Goal: Information Seeking & Learning: Learn about a topic

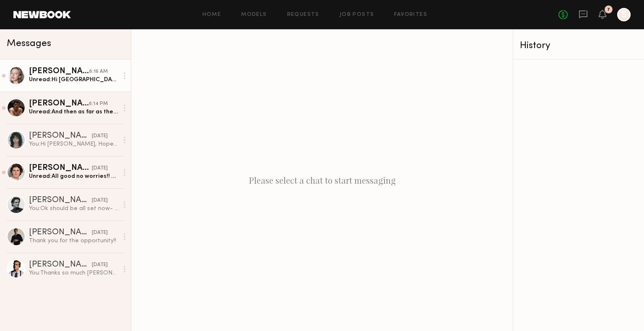
click at [77, 77] on div "Unread: Hi Sydney, I am interested in being a part of this campaign! My rate fo…" at bounding box center [73, 80] width 89 height 8
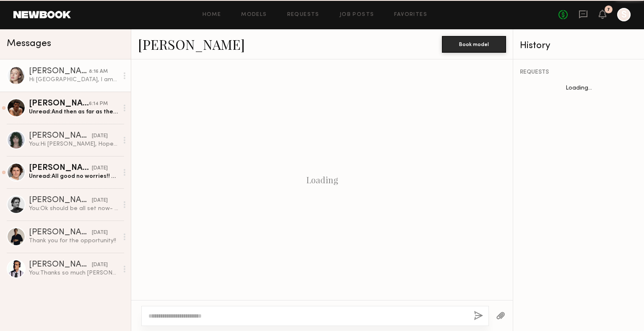
scroll to position [608, 0]
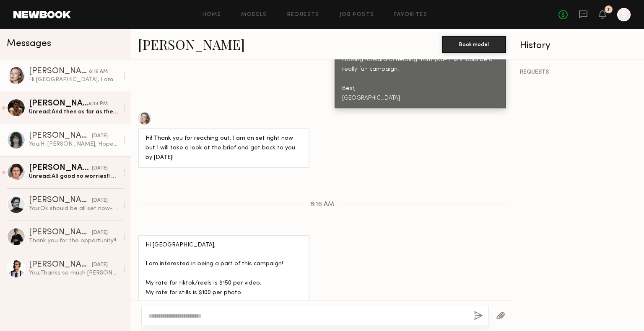
click at [72, 150] on link "Jessie M. yesterday You: Hi Jessie, Hope you’re doing well! I’m Sydney Torcelli…" at bounding box center [65, 140] width 131 height 32
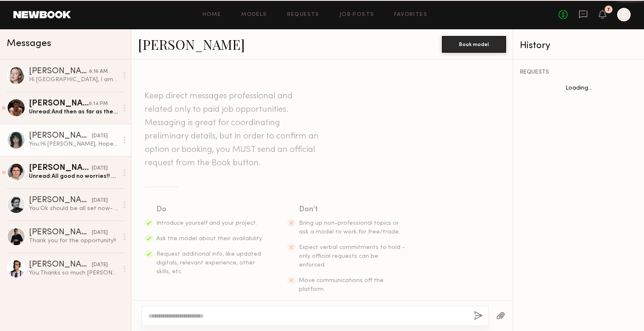
scroll to position [225, 0]
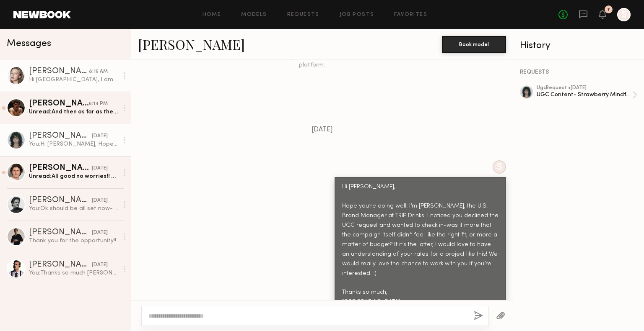
click at [77, 79] on div "Hi Sydney, I am interested in being a part of this campaign! My rate for tiktok…" at bounding box center [73, 80] width 89 height 8
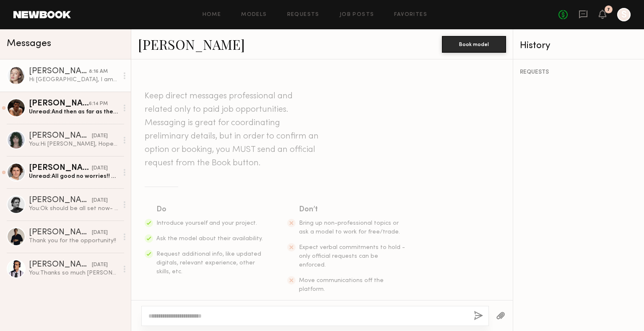
scroll to position [618, 0]
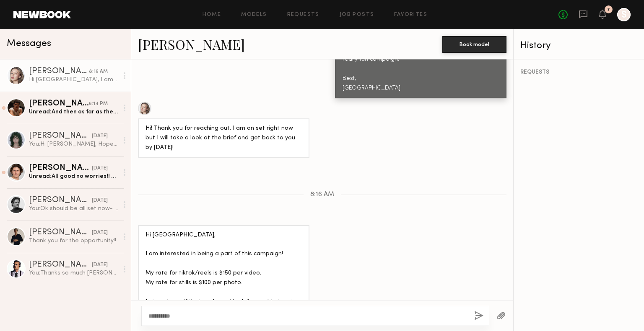
drag, startPoint x: 184, startPoint y: 313, endPoint x: 127, endPoint y: 306, distance: 57.4
click at [127, 306] on div "Messages Logan R. 8:16 AM Hi Sydney, I am interested in being a part of this ca…" at bounding box center [322, 180] width 644 height 302
drag, startPoint x: 220, startPoint y: 322, endPoint x: 176, endPoint y: 316, distance: 44.4
click at [176, 316] on div "*********" at bounding box center [315, 316] width 348 height 20
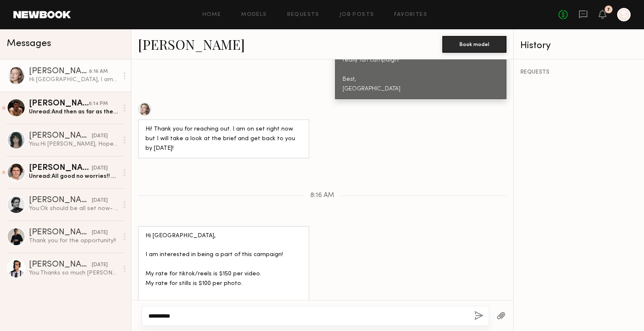
click at [262, 313] on textarea "*********" at bounding box center [307, 316] width 319 height 8
click at [92, 286] on div "Messages Logan R. 8:16 AM Hi Sydney, I am interested in being a part of this ca…" at bounding box center [322, 180] width 644 height 302
paste textarea "**********"
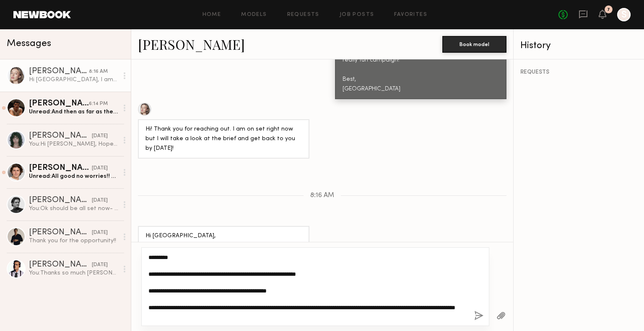
scroll to position [8, 0]
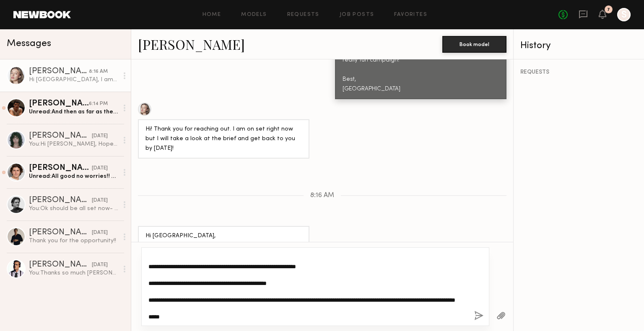
click at [245, 266] on textarea "**********" at bounding box center [307, 287] width 319 height 67
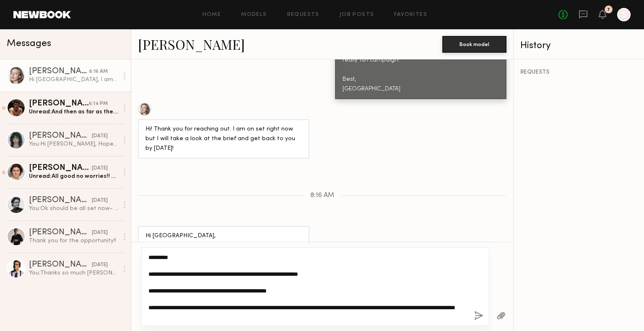
scroll to position [25, 0]
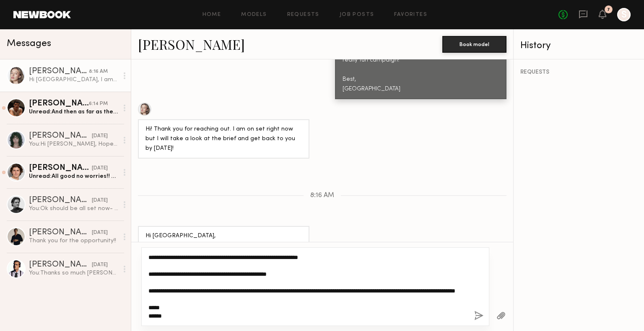
type textarea "**********"
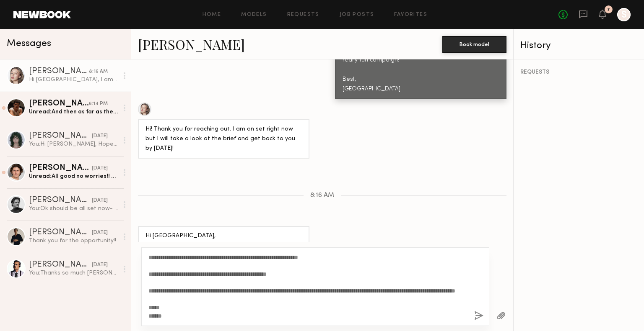
click at [478, 316] on button "button" at bounding box center [478, 316] width 9 height 10
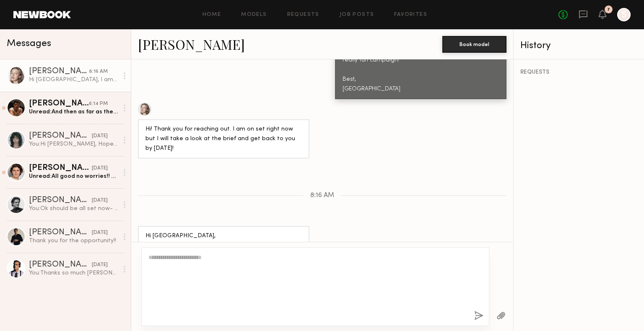
scroll to position [0, 0]
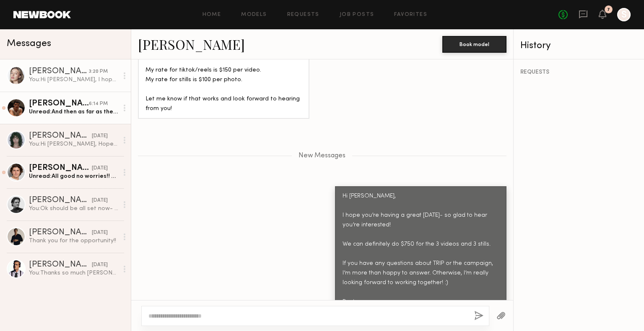
click at [54, 102] on div "Sterling R." at bounding box center [59, 104] width 60 height 8
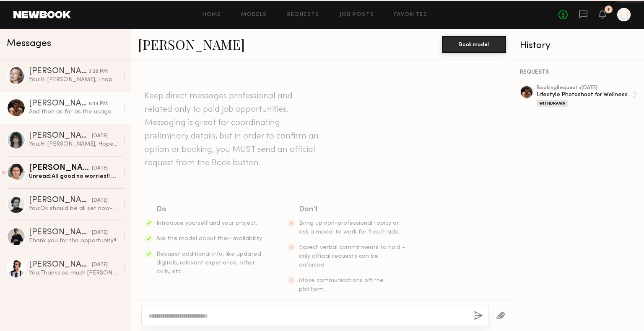
scroll to position [788, 0]
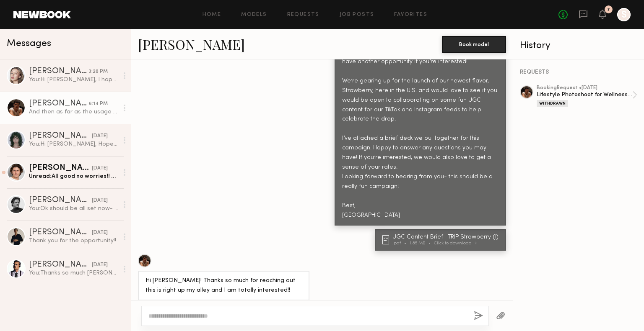
drag, startPoint x: 297, startPoint y: 285, endPoint x: 140, endPoint y: 285, distance: 156.7
click at [140, 304] on div "And then as far as the usage goes what does that entail?" at bounding box center [223, 319] width 171 height 30
copy div "And then as far as the usage goes what does that entail?"
click at [277, 317] on textarea at bounding box center [307, 316] width 318 height 8
paste textarea "**********"
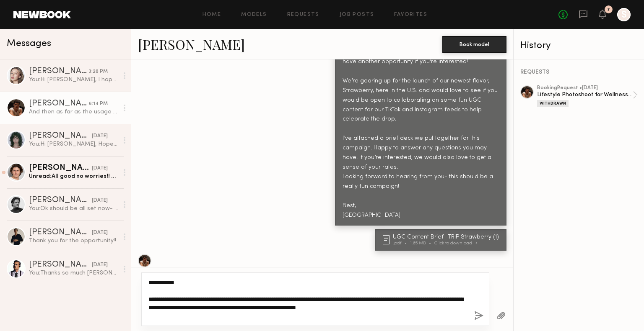
type textarea "**********"
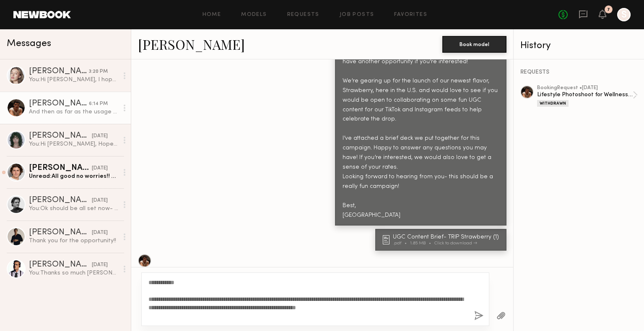
click at [476, 314] on button "button" at bounding box center [478, 316] width 9 height 10
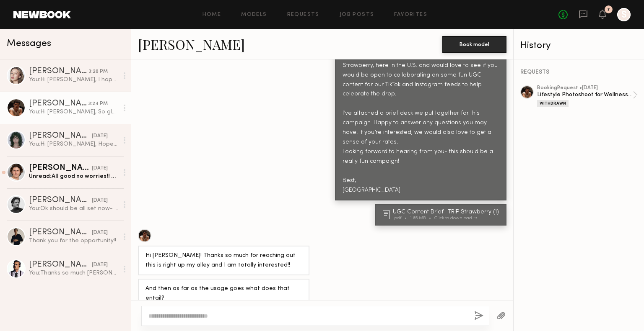
scroll to position [813, 0]
click at [603, 13] on icon at bounding box center [602, 14] width 7 height 6
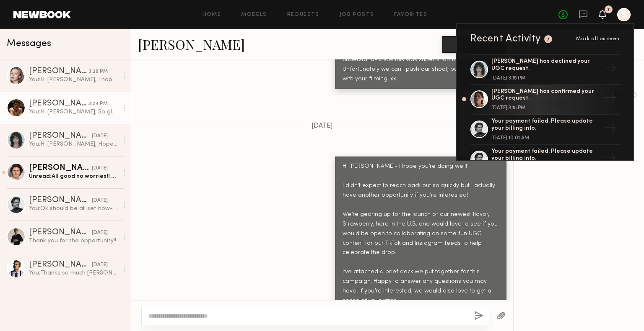
scroll to position [745, 0]
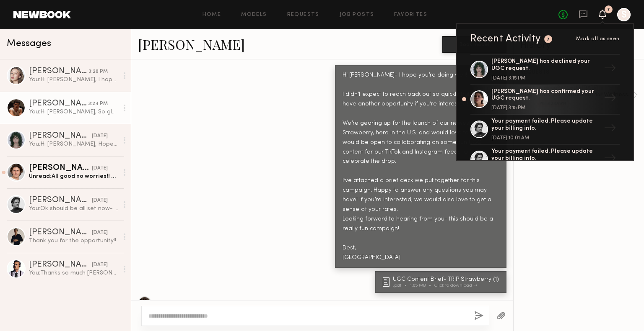
click at [360, 230] on div "Hi Sterling- I hope you’re doing well! I didn’t expect to reach back out so qui…" at bounding box center [420, 167] width 156 height 192
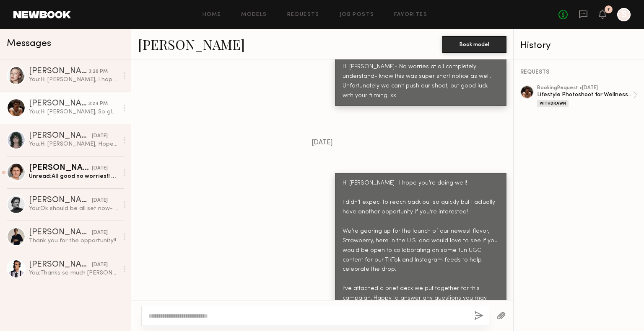
scroll to position [729, 0]
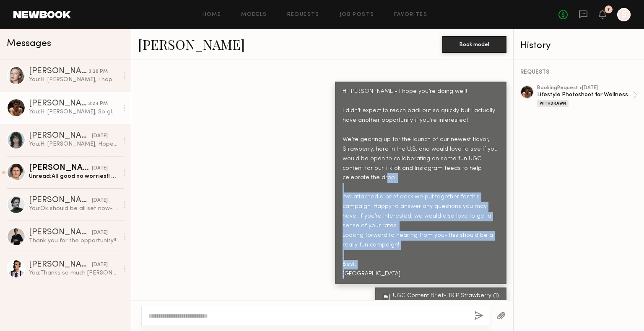
drag, startPoint x: 358, startPoint y: 231, endPoint x: 290, endPoint y: 168, distance: 92.8
click at [290, 168] on div "Hi Sterling- I hope you’re doing well! I didn’t expect to reach back out so qui…" at bounding box center [322, 183] width 382 height 203
click at [62, 95] on link "Sterling R. 3:24 PM You: Hi Sterling, So glad to hear that! For usage, we would…" at bounding box center [65, 108] width 131 height 32
click at [66, 83] on div "You: Hi Logan, I hope you’re having a great Friday- so glad to hear you’re inte…" at bounding box center [73, 80] width 89 height 8
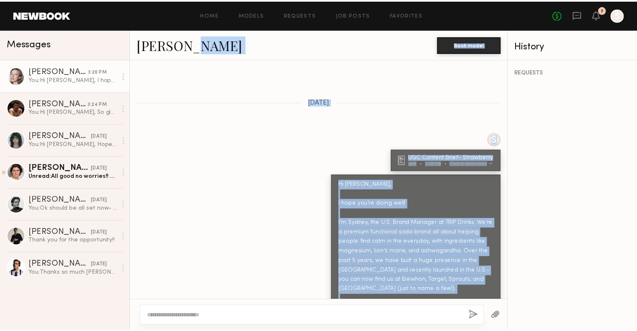
scroll to position [228, 0]
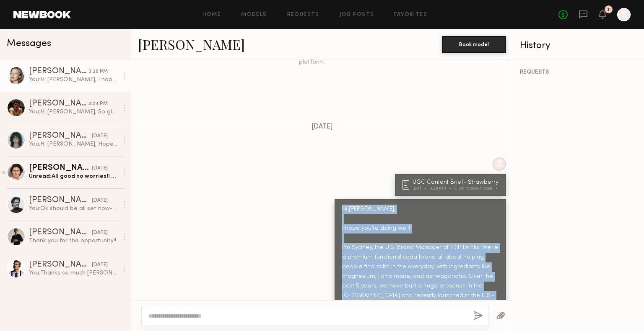
drag, startPoint x: 359, startPoint y: 272, endPoint x: 326, endPoint y: 186, distance: 91.9
copy div "Hi Logan, I hope you’re doing well! I’m Sydney, the U.S. Brand Manager at TRIP …"
click at [299, 15] on link "Requests" at bounding box center [303, 14] width 32 height 5
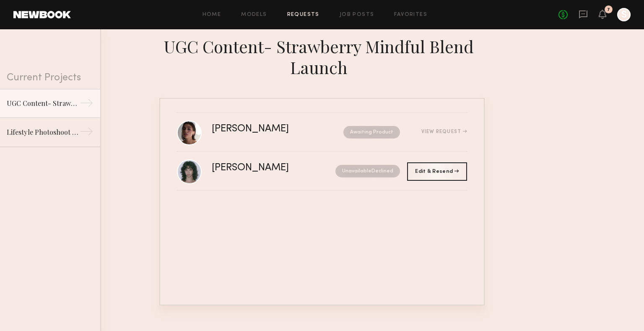
click at [623, 20] on div at bounding box center [623, 14] width 13 height 13
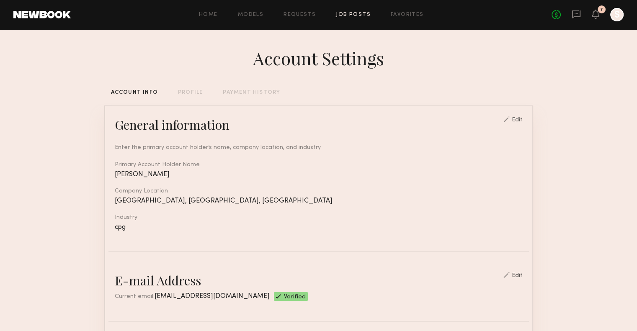
click at [356, 13] on link "Job Posts" at bounding box center [353, 14] width 35 height 5
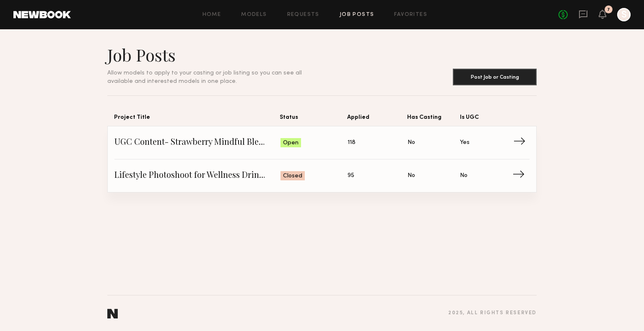
click at [320, 147] on span "Status: Open" at bounding box center [313, 143] width 67 height 13
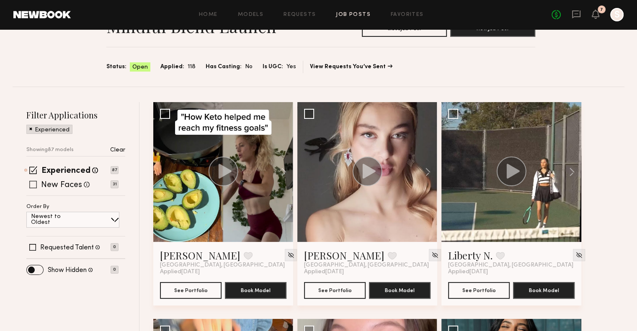
scroll to position [50, 0]
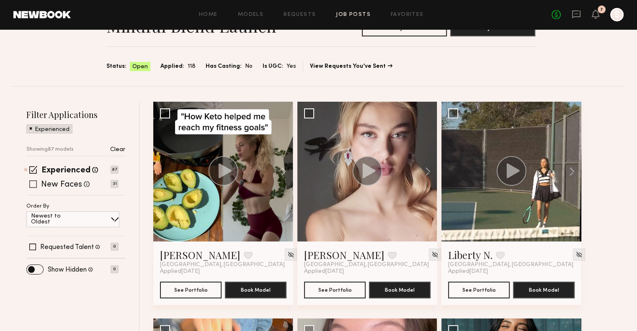
click at [65, 185] on label "New Faces" at bounding box center [61, 185] width 41 height 8
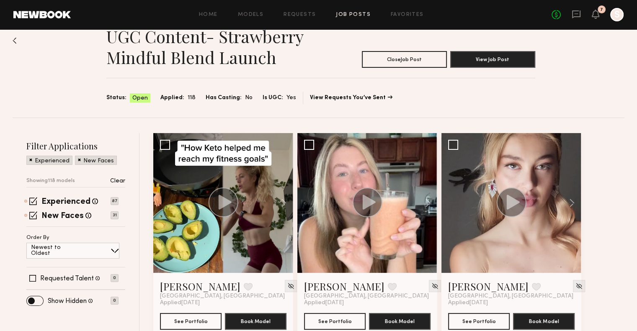
scroll to position [0, 0]
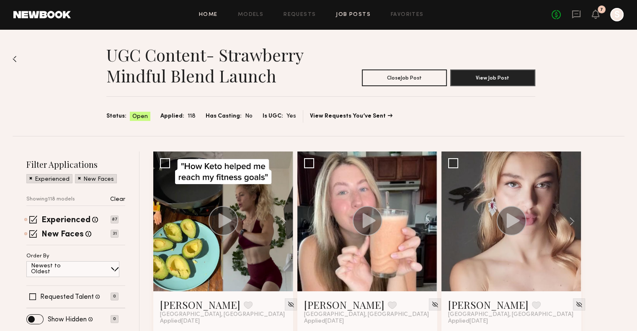
click at [202, 16] on link "Home" at bounding box center [208, 14] width 19 height 5
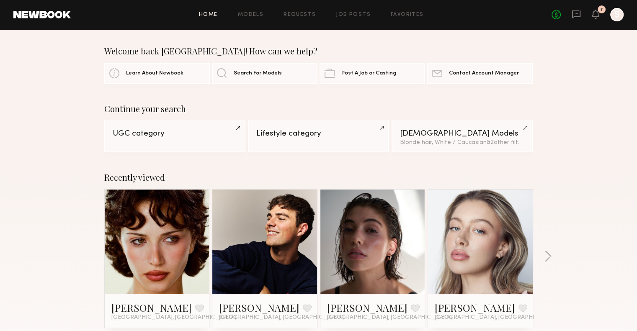
scroll to position [30, 0]
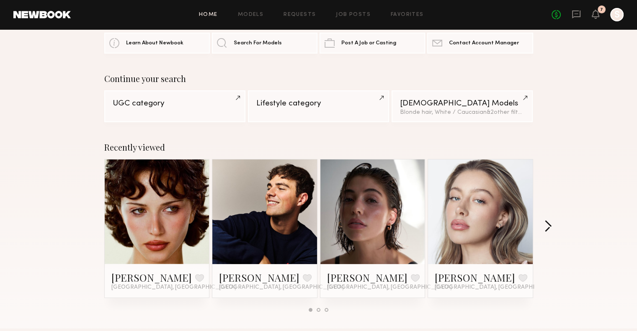
click at [548, 228] on button "button" at bounding box center [548, 227] width 8 height 14
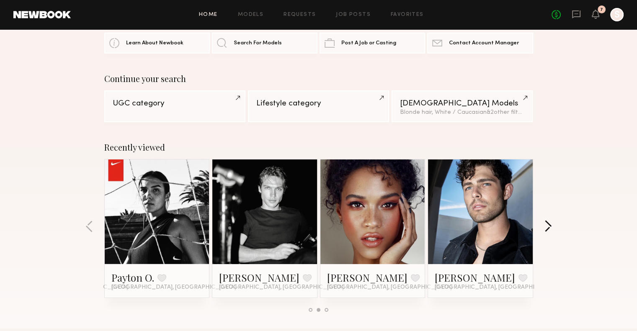
click at [548, 228] on button "button" at bounding box center [548, 227] width 8 height 14
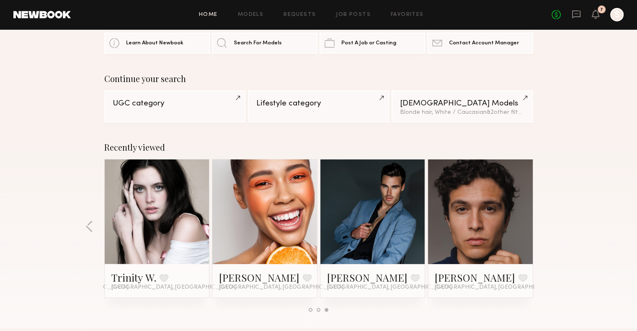
click at [481, 235] on link at bounding box center [480, 212] width 51 height 105
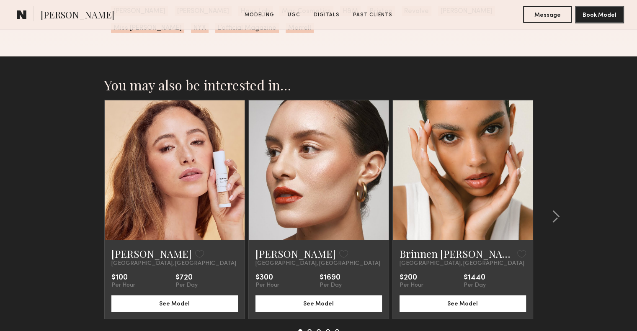
scroll to position [2289, 0]
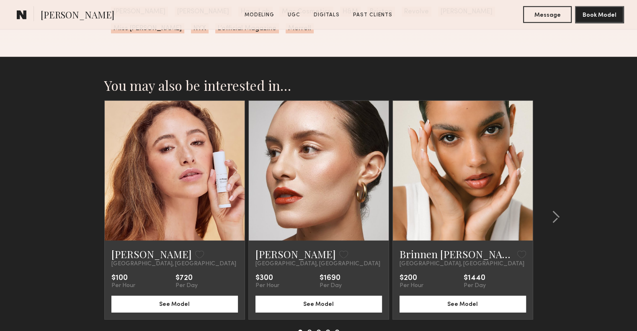
drag, startPoint x: 347, startPoint y: 141, endPoint x: 296, endPoint y: 254, distance: 123.0
click at [296, 261] on span "Los Angeles, CA" at bounding box center [318, 264] width 125 height 7
click at [131, 248] on link "Jacqueline R." at bounding box center [151, 254] width 80 height 13
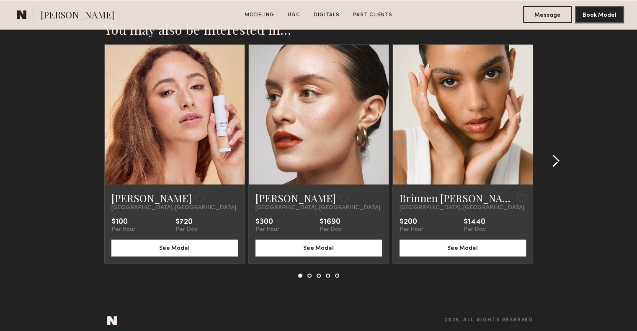
scroll to position [2345, 0]
click at [557, 162] on div at bounding box center [553, 161] width 40 height 234
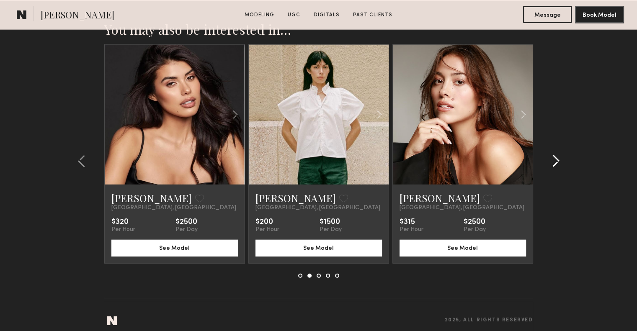
click at [557, 162] on div at bounding box center [553, 161] width 40 height 234
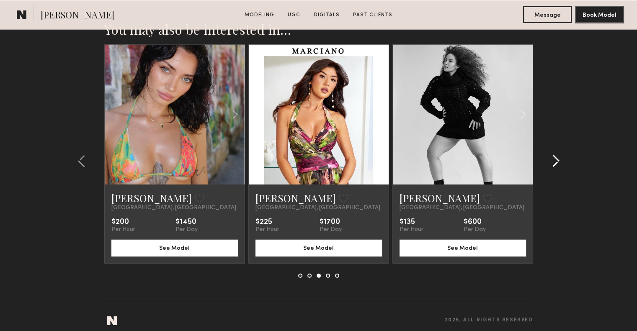
click at [557, 162] on div at bounding box center [553, 161] width 40 height 234
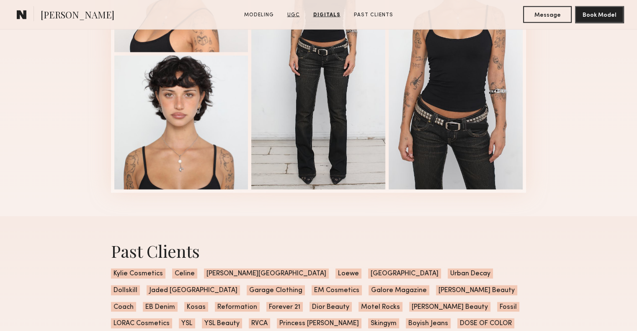
click at [291, 17] on link "UGC" at bounding box center [293, 15] width 19 height 8
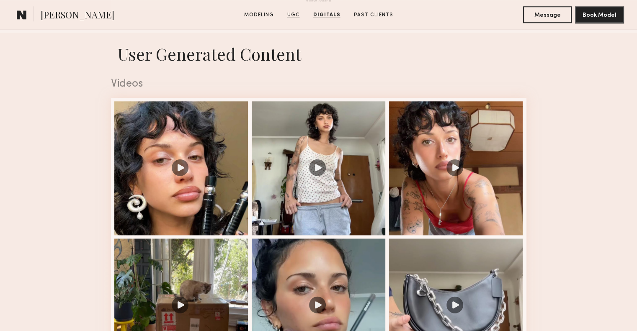
scroll to position [797, 0]
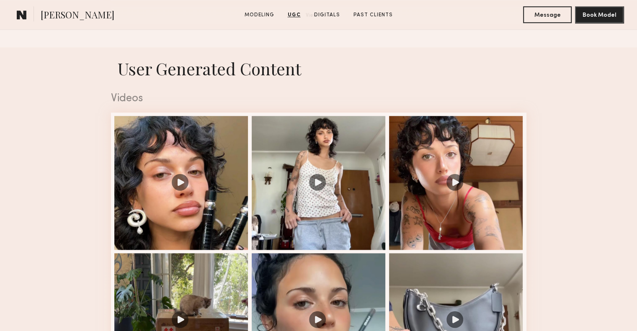
click at [295, 18] on link "UGC" at bounding box center [295, 15] width 20 height 8
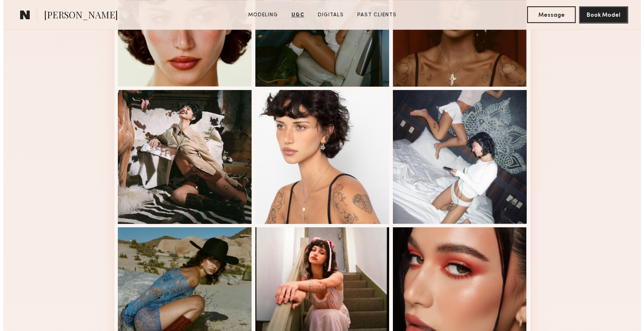
scroll to position [0, 0]
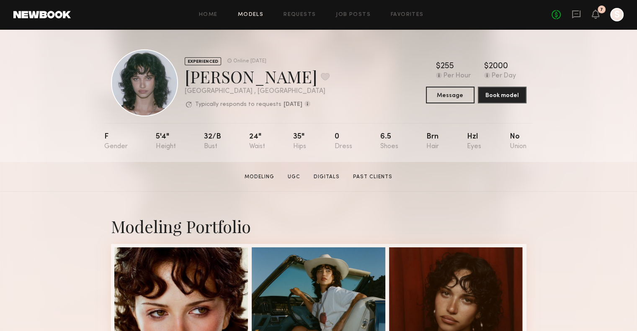
click at [260, 16] on link "Models" at bounding box center [251, 14] width 26 height 5
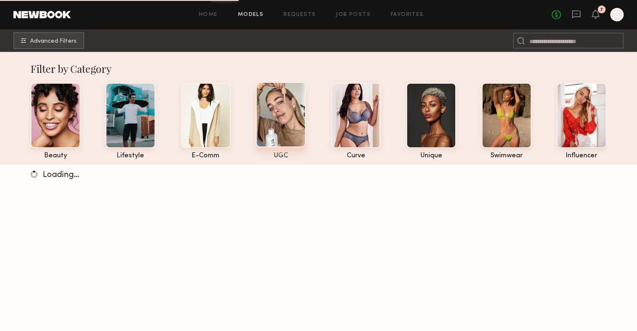
click at [302, 131] on div at bounding box center [281, 114] width 50 height 65
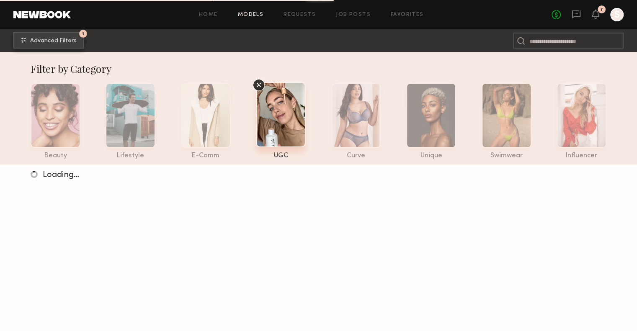
click at [44, 41] on span "Advanced Filters" at bounding box center [53, 41] width 47 height 6
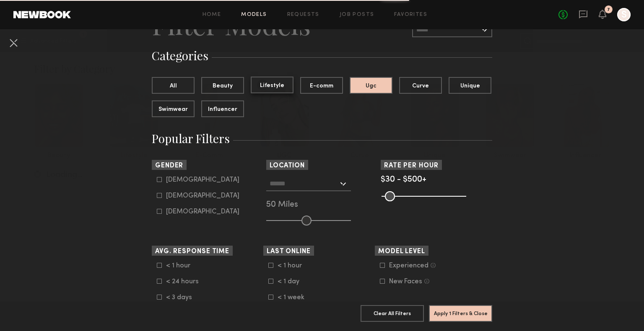
scroll to position [96, 0]
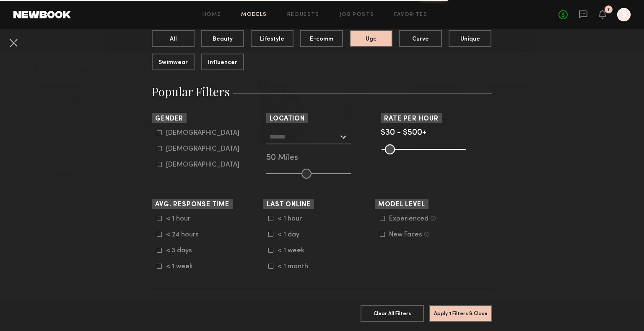
click at [182, 149] on div "Female" at bounding box center [202, 149] width 73 height 5
type input "**"
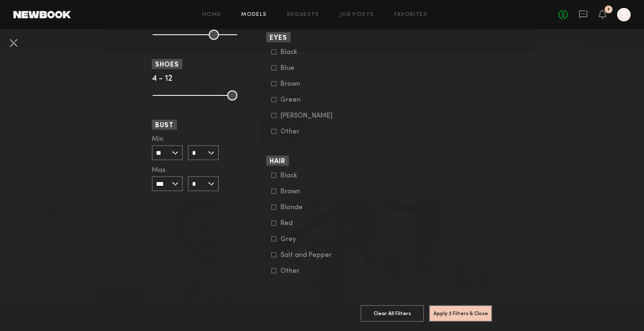
scroll to position [627, 0]
click at [282, 173] on div "Black" at bounding box center [296, 175] width 33 height 5
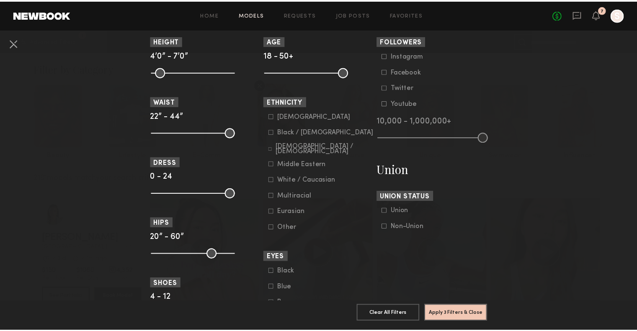
scroll to position [397, 0]
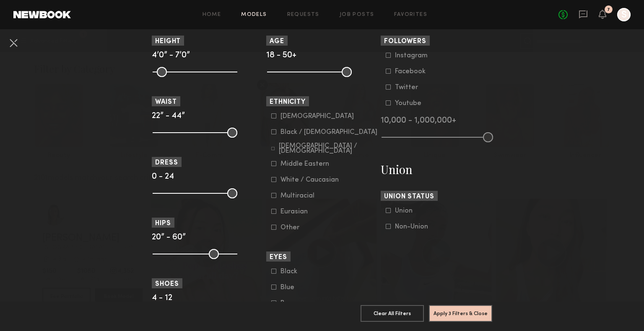
click at [289, 182] on div "White / Caucasian" at bounding box center [309, 180] width 58 height 5
click at [457, 308] on button "Apply 4 Filters & Close" at bounding box center [460, 313] width 63 height 17
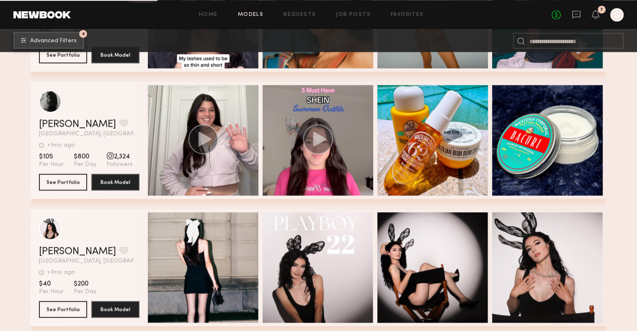
scroll to position [1417, 0]
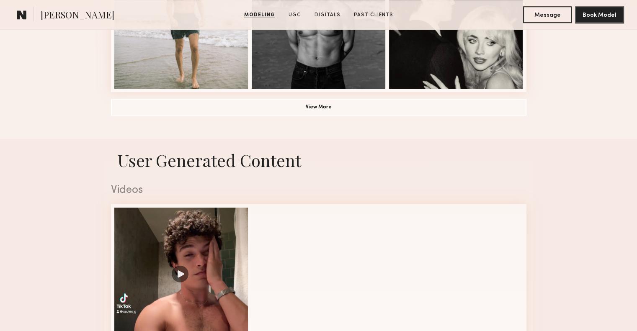
scroll to position [839, 0]
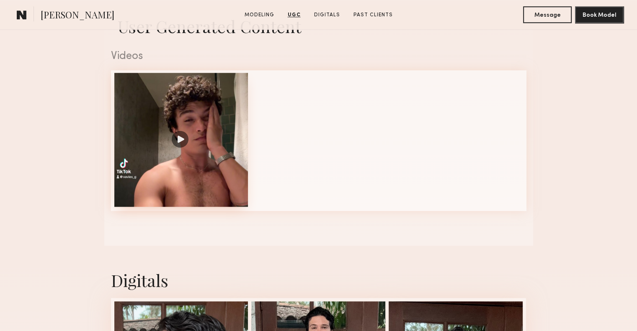
click at [169, 141] on div at bounding box center [181, 140] width 134 height 134
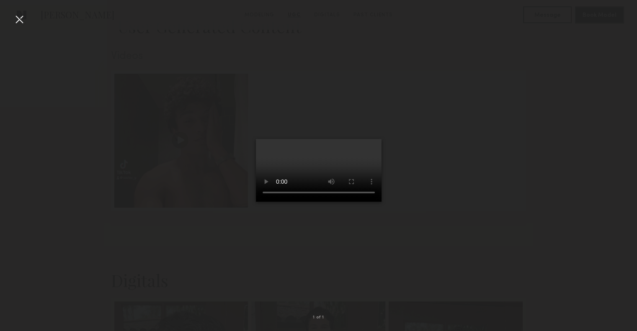
click at [19, 19] on div at bounding box center [19, 19] width 13 height 13
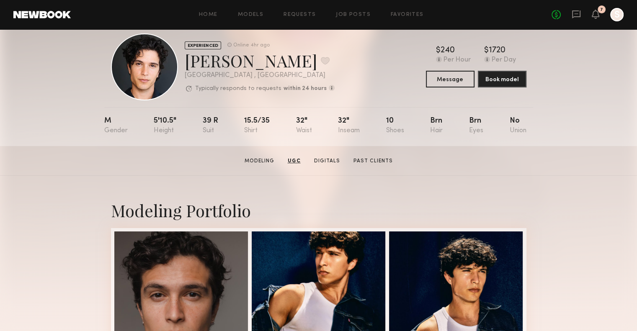
scroll to position [0, 0]
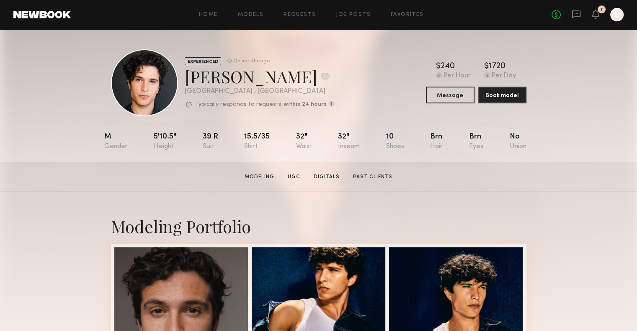
click at [210, 20] on div "Home Models Requests Job Posts Favorites Sign Out No fees up to $5,000 7 S" at bounding box center [347, 14] width 553 height 13
click at [210, 16] on link "Home" at bounding box center [208, 14] width 19 height 5
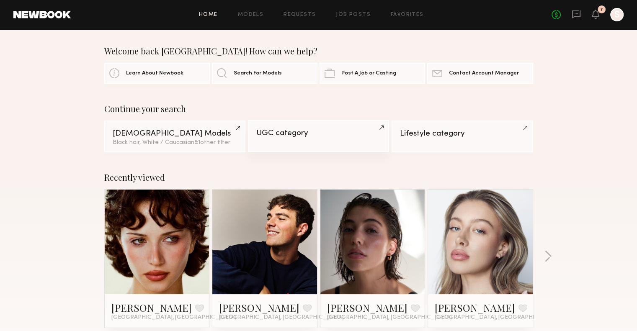
click at [285, 129] on div "UGC category" at bounding box center [318, 133] width 124 height 8
click at [345, 12] on link "Job Posts" at bounding box center [353, 14] width 35 height 5
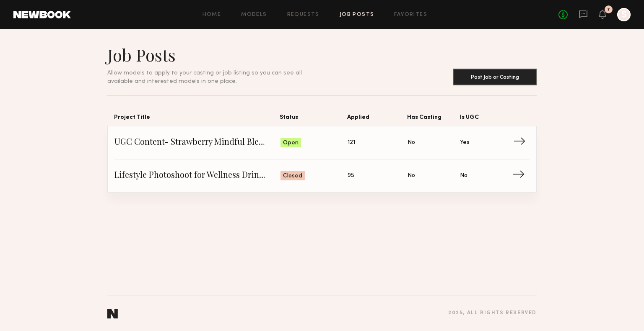
click at [525, 144] on span "→" at bounding box center [521, 143] width 17 height 13
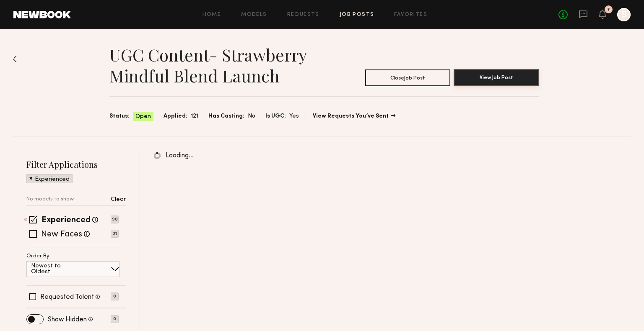
click at [476, 81] on button "View Job Post" at bounding box center [495, 77] width 85 height 17
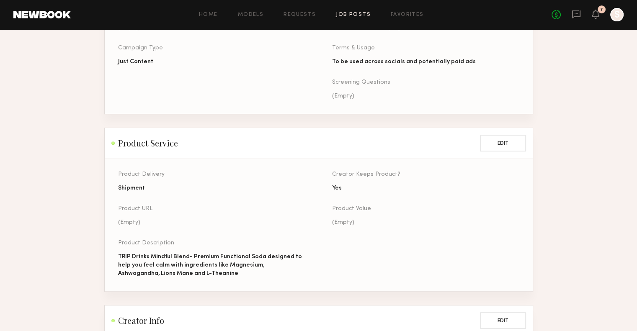
scroll to position [458, 0]
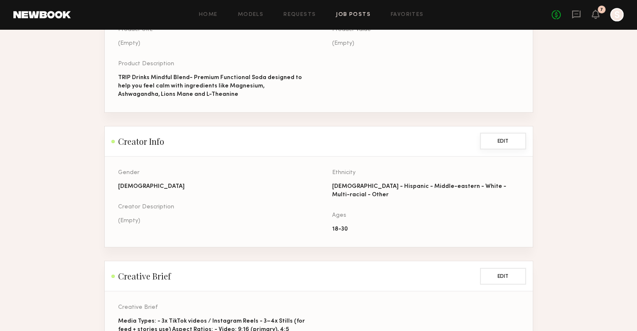
click at [501, 147] on button "Edit" at bounding box center [503, 141] width 46 height 17
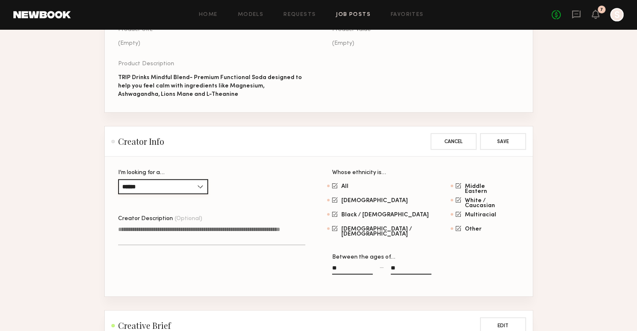
click at [173, 189] on input "******" at bounding box center [163, 186] width 90 height 15
click at [164, 221] on div "[DEMOGRAPHIC_DATA]" at bounding box center [163, 214] width 88 height 13
type input "****"
click at [524, 145] on button "Save" at bounding box center [503, 141] width 46 height 17
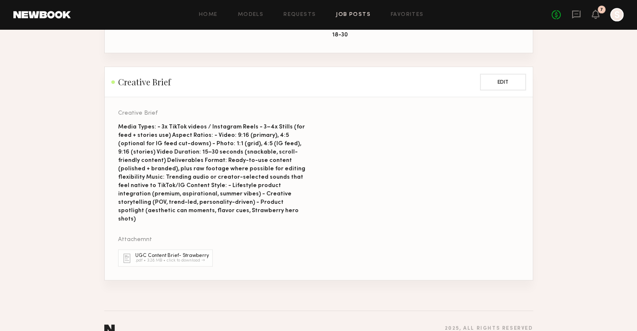
scroll to position [651, 0]
click at [503, 91] on button "Edit" at bounding box center [503, 82] width 46 height 17
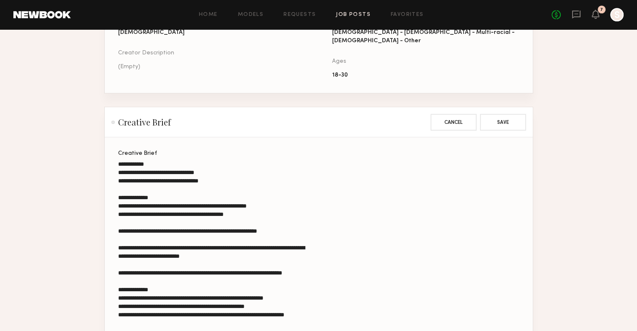
scroll to position [763, 0]
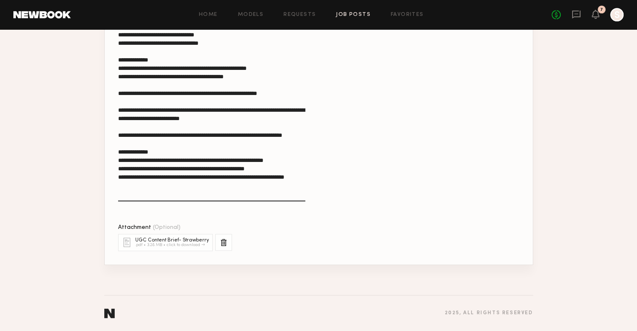
click at [218, 247] on div at bounding box center [223, 242] width 17 height 17
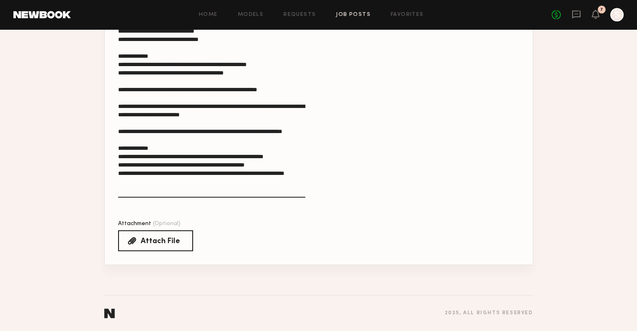
click at [146, 246] on div "Attach File" at bounding box center [160, 242] width 39 height 8
click at [0, 0] on input "Attach File" at bounding box center [0, 0] width 0 height 0
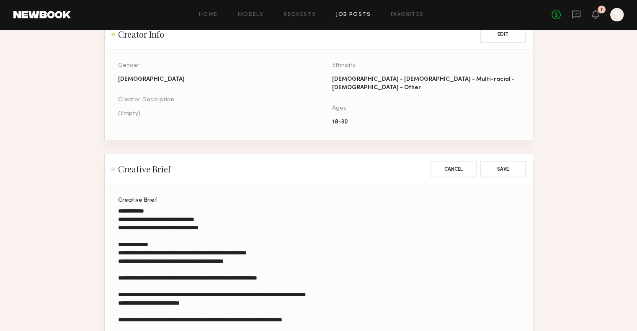
scroll to position [606, 0]
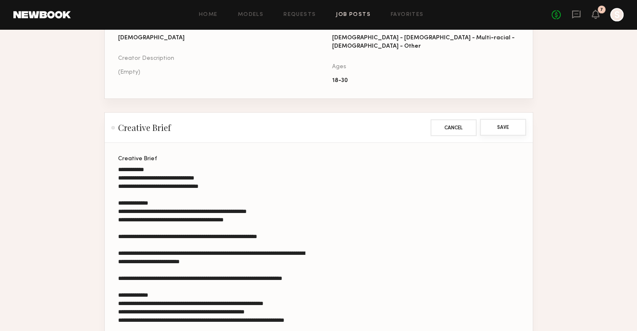
click at [509, 136] on button "Save" at bounding box center [503, 127] width 46 height 17
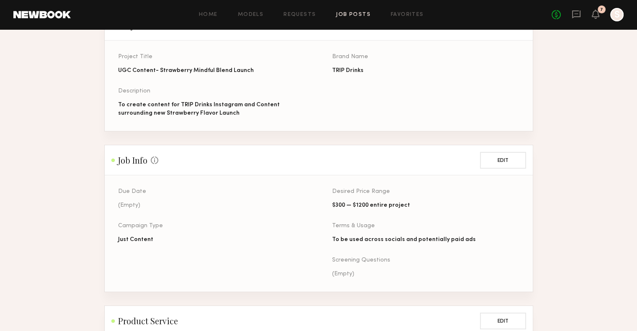
scroll to position [0, 0]
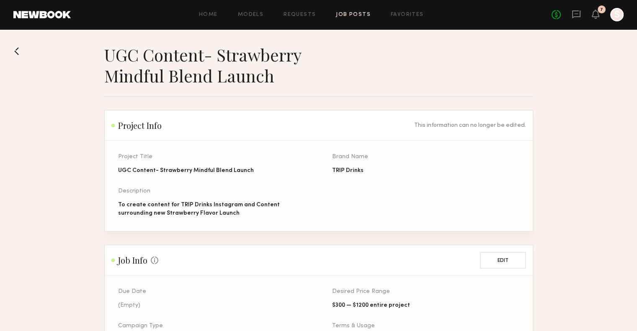
click at [16, 50] on button at bounding box center [19, 50] width 13 height 13
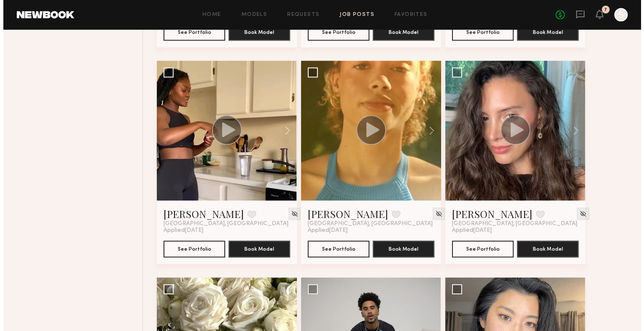
scroll to position [743, 0]
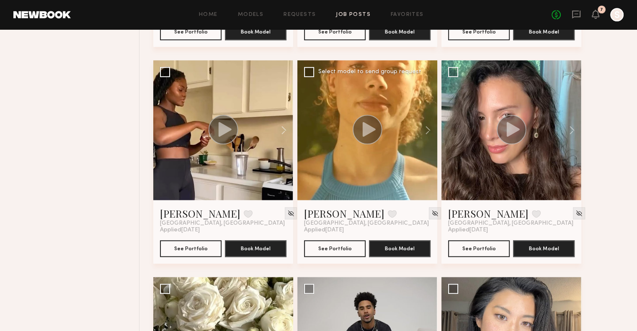
click at [365, 132] on icon at bounding box center [369, 129] width 13 height 15
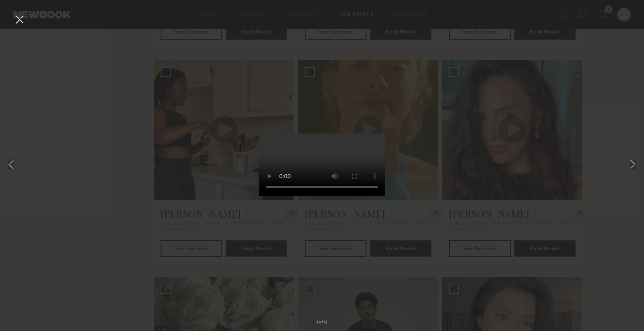
click at [489, 198] on div "1 of 13" at bounding box center [322, 165] width 644 height 331
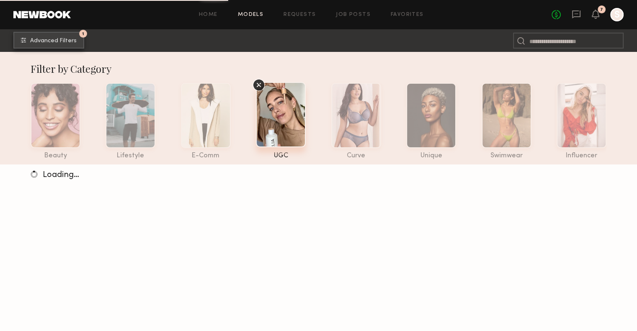
click at [47, 41] on span "Advanced Filters" at bounding box center [53, 41] width 47 height 6
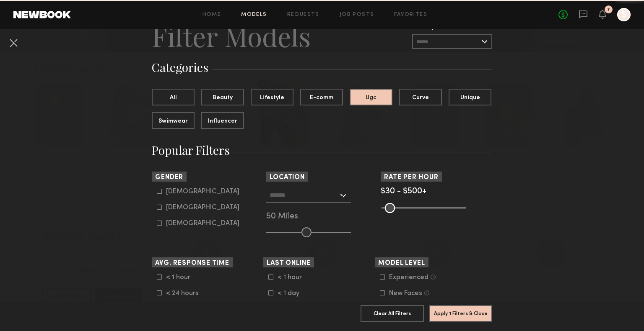
scroll to position [76, 0]
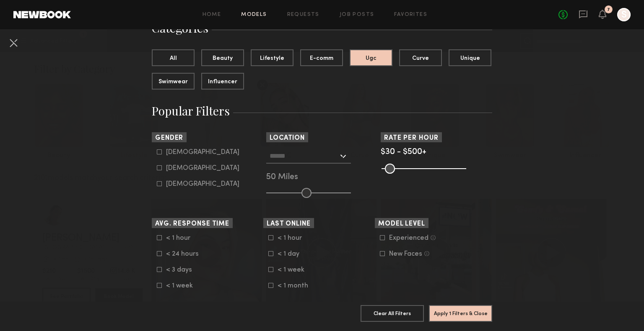
click at [166, 154] on div "Male" at bounding box center [202, 152] width 73 height 5
type input "*"
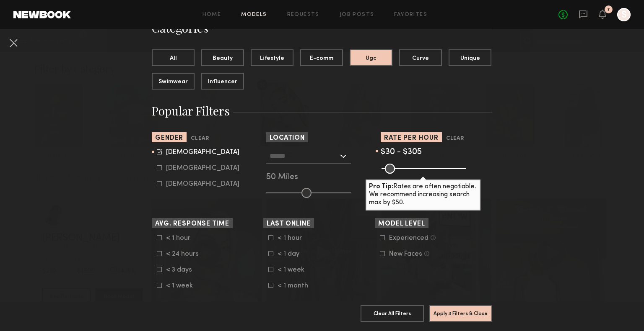
drag, startPoint x: 456, startPoint y: 168, endPoint x: 427, endPoint y: 166, distance: 29.8
type input "***"
click at [427, 166] on input "range" at bounding box center [423, 169] width 85 height 10
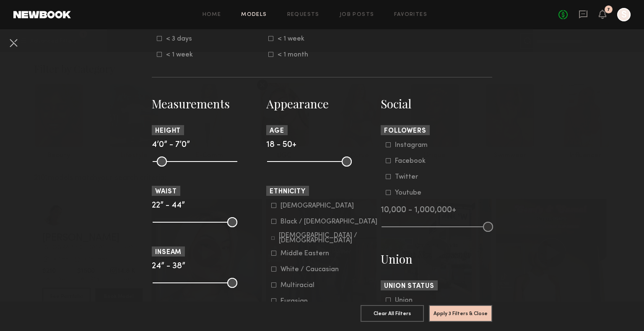
scroll to position [307, 0]
drag, startPoint x: 155, startPoint y: 163, endPoint x: 194, endPoint y: 164, distance: 39.0
type input "**"
click at [194, 164] on input "range" at bounding box center [195, 163] width 85 height 10
drag, startPoint x: 340, startPoint y: 164, endPoint x: 292, endPoint y: 164, distance: 48.6
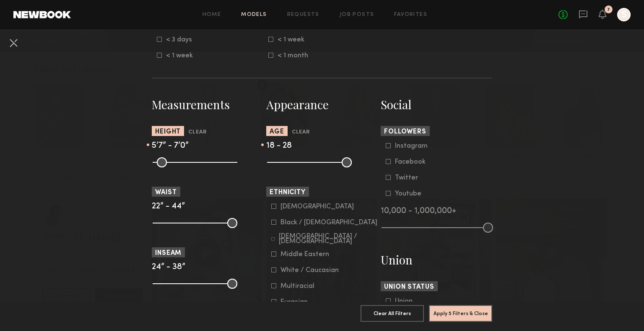
type input "**"
click at [292, 164] on input "range" at bounding box center [309, 163] width 85 height 10
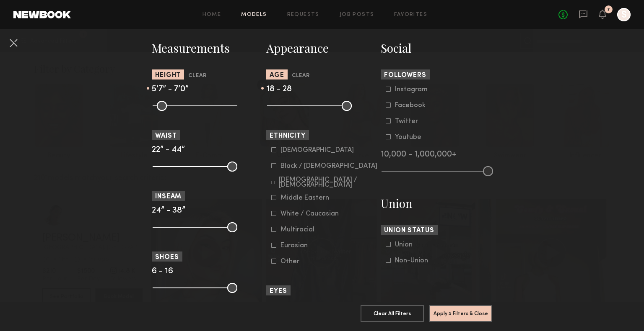
scroll to position [370, 0]
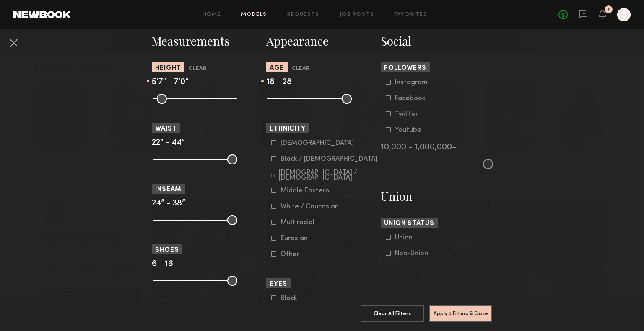
click at [290, 212] on form "Asian Black / African American Hispanic / Latino Middle Eastern White / Caucasi…" at bounding box center [324, 199] width 106 height 119
click at [290, 207] on div "White / Caucasian" at bounding box center [309, 206] width 58 height 5
click at [286, 225] on div "Multiracial" at bounding box center [297, 222] width 34 height 5
click at [286, 176] on div "Hispanic / Latino" at bounding box center [328, 176] width 99 height 10
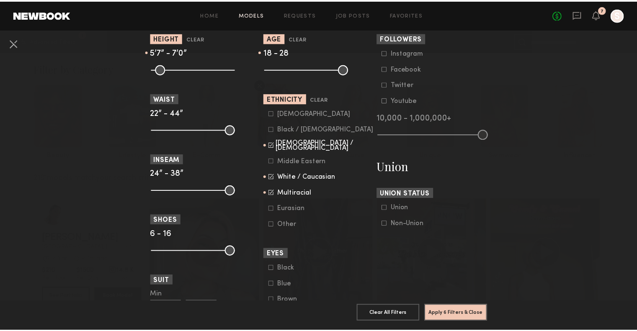
scroll to position [375, 0]
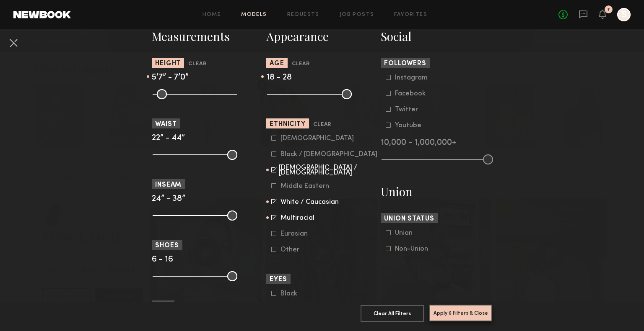
click at [480, 305] on button "Apply 6 Filters & Close" at bounding box center [460, 313] width 63 height 17
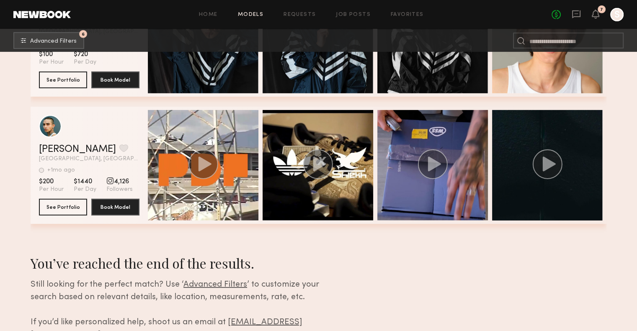
scroll to position [9008, 0]
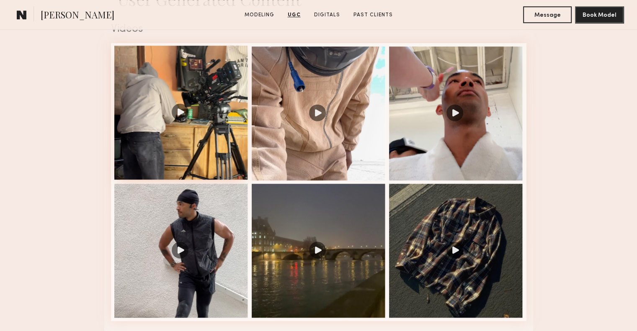
scroll to position [873, 0]
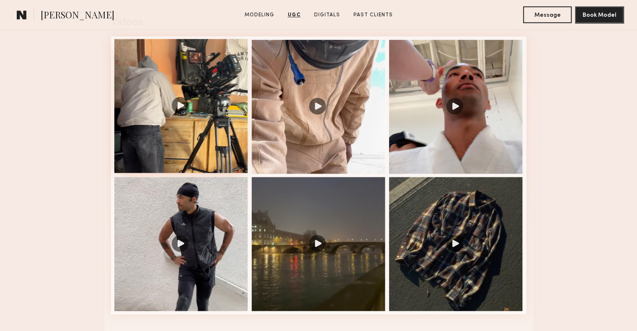
click at [181, 173] on div at bounding box center [181, 106] width 134 height 134
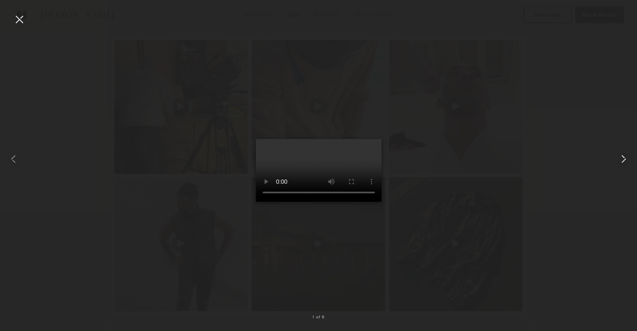
click at [624, 162] on common-icon at bounding box center [623, 159] width 13 height 13
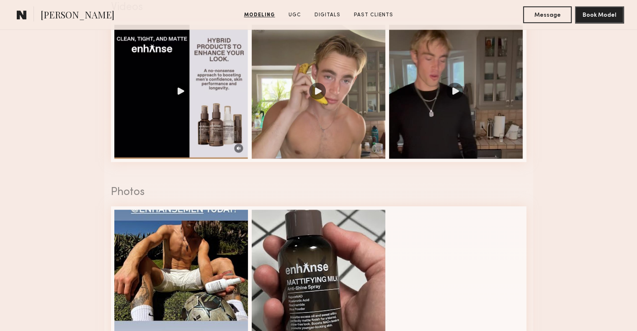
scroll to position [890, 0]
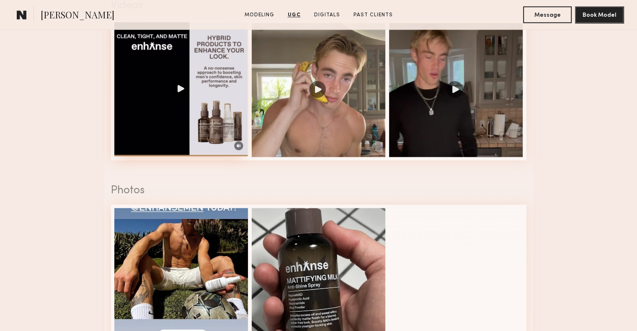
click at [222, 72] on div at bounding box center [181, 89] width 134 height 134
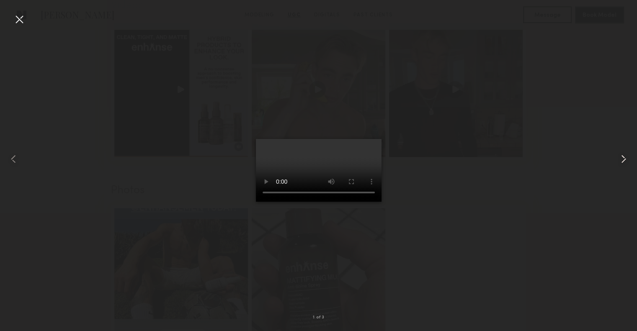
click at [617, 160] on common-icon at bounding box center [623, 159] width 13 height 13
click at [621, 163] on common-icon at bounding box center [623, 159] width 13 height 13
click at [365, 142] on video at bounding box center [319, 170] width 126 height 63
click at [20, 20] on div at bounding box center [19, 19] width 13 height 13
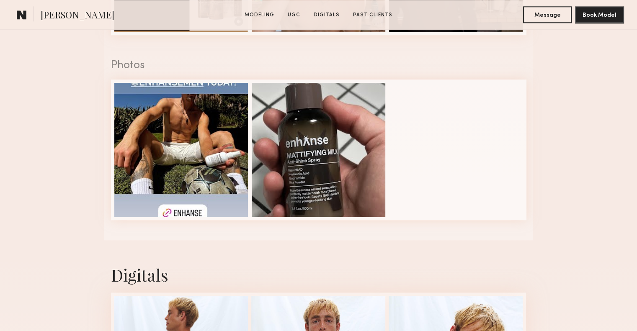
scroll to position [1025, 0]
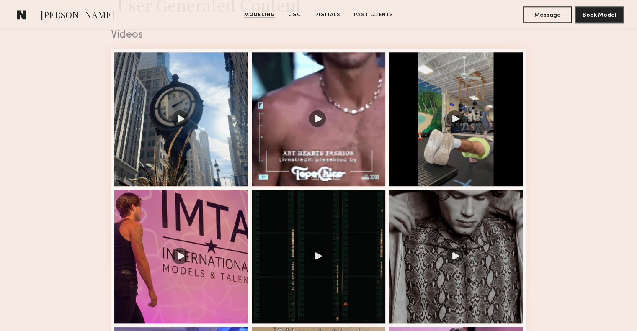
scroll to position [861, 0]
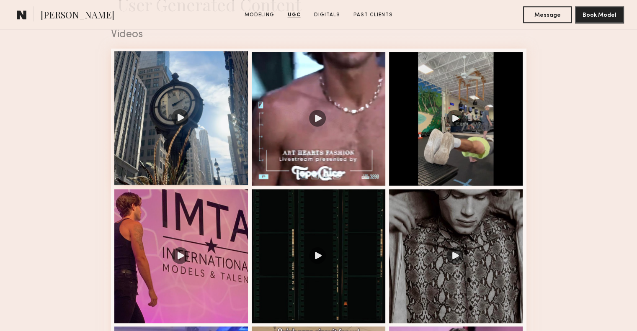
click at [217, 161] on div at bounding box center [181, 118] width 134 height 134
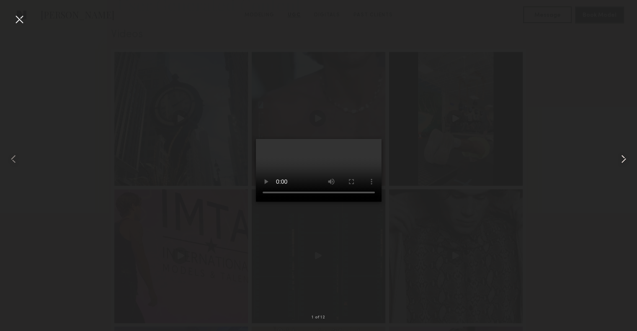
click at [622, 159] on common-icon at bounding box center [623, 159] width 13 height 13
click at [467, 106] on div at bounding box center [318, 158] width 637 height 291
click at [21, 20] on div at bounding box center [19, 19] width 13 height 13
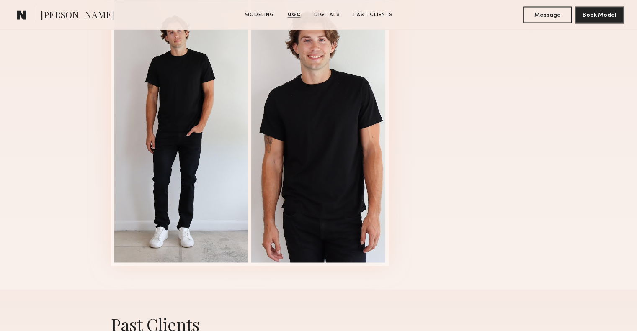
scroll to position [1569, 0]
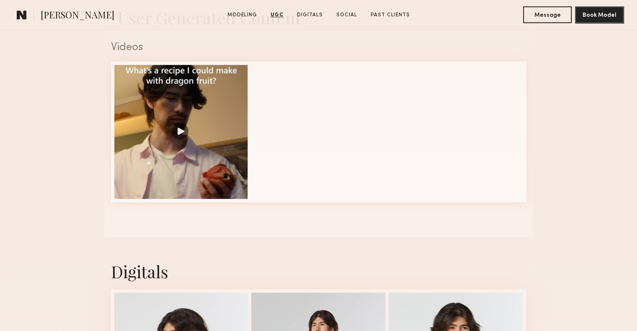
scroll to position [825, 0]
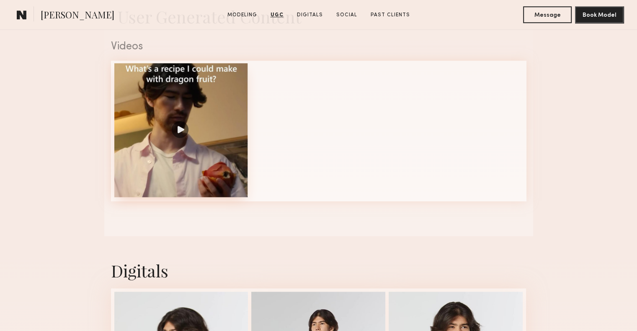
click at [168, 153] on div at bounding box center [181, 130] width 134 height 134
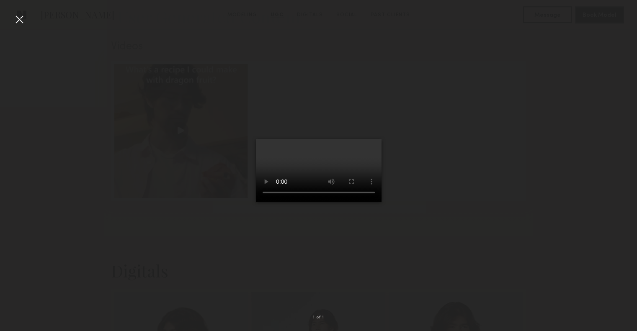
click at [20, 16] on div at bounding box center [19, 19] width 13 height 13
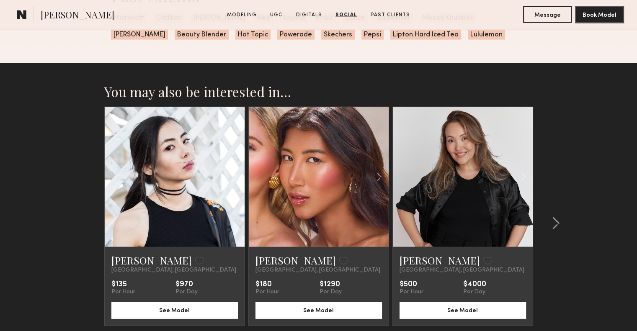
scroll to position [1841, 0]
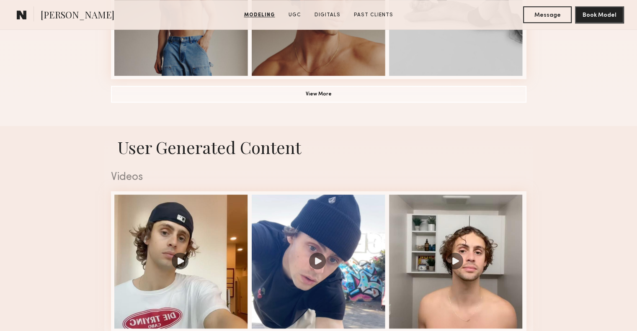
scroll to position [866, 0]
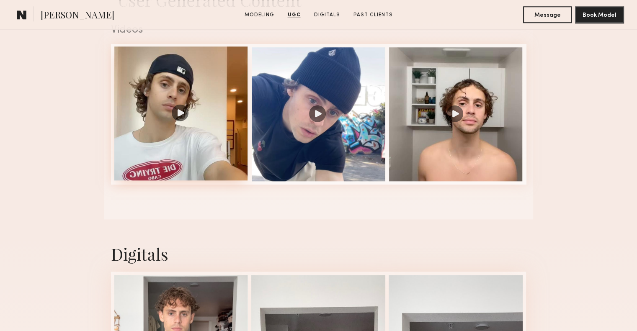
click at [177, 145] on div at bounding box center [181, 114] width 134 height 134
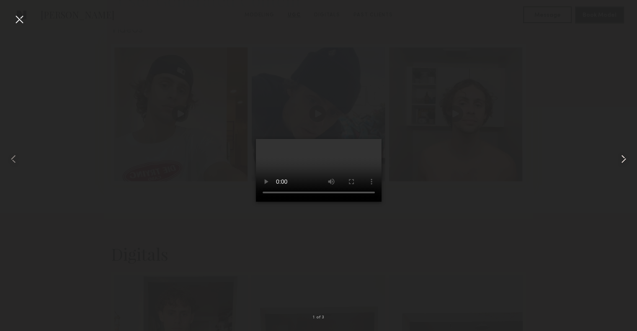
click at [623, 157] on common-icon at bounding box center [623, 159] width 13 height 13
click at [22, 21] on div at bounding box center [19, 19] width 13 height 13
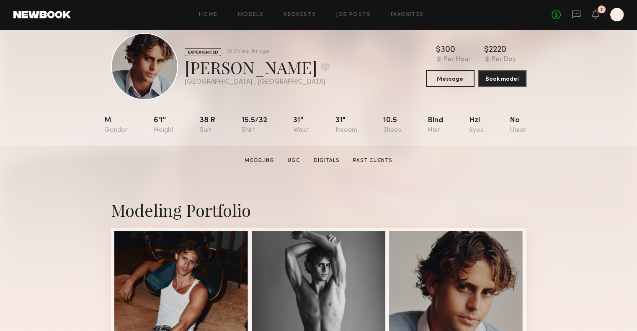
scroll to position [17, 0]
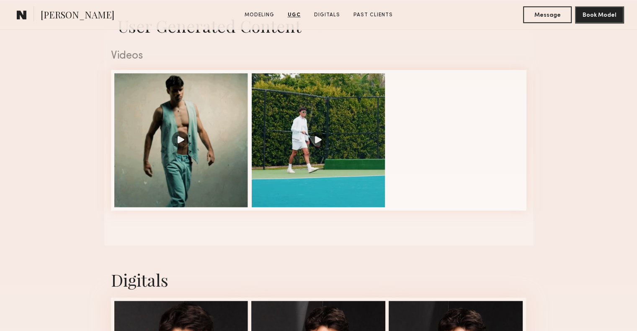
scroll to position [840, 0]
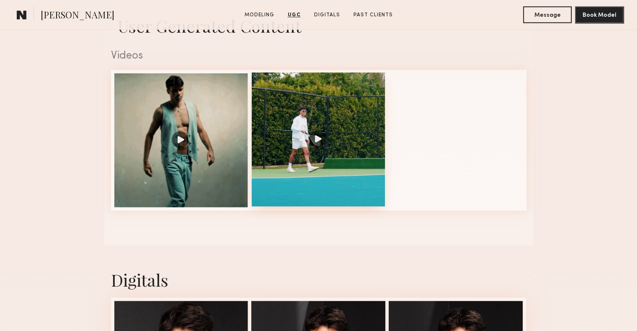
click at [333, 138] on div at bounding box center [319, 139] width 134 height 134
